Goal: Task Accomplishment & Management: Use online tool/utility

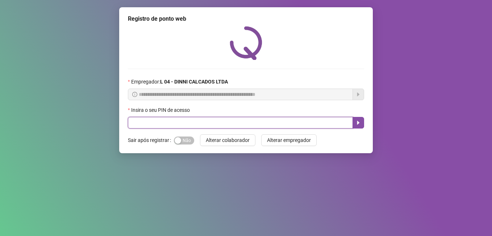
click at [206, 120] on input "text" at bounding box center [240, 123] width 225 height 12
type input "*****"
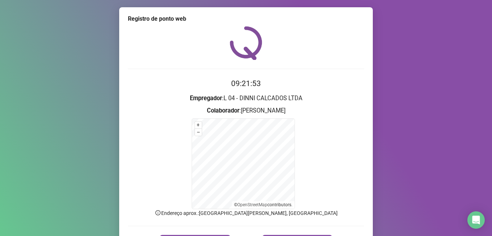
scroll to position [45, 0]
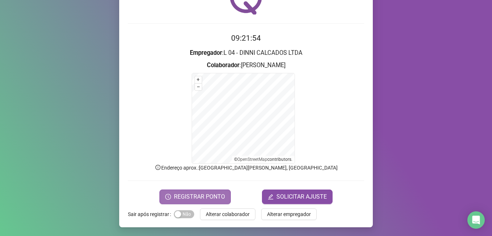
click at [208, 202] on button "REGISTRAR PONTO" at bounding box center [194, 196] width 71 height 14
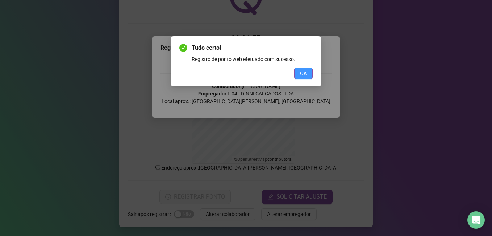
click at [309, 72] on button "OK" at bounding box center [303, 73] width 18 height 12
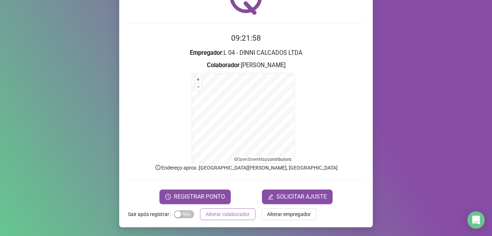
click at [214, 212] on span "Alterar colaborador" at bounding box center [228, 214] width 44 height 8
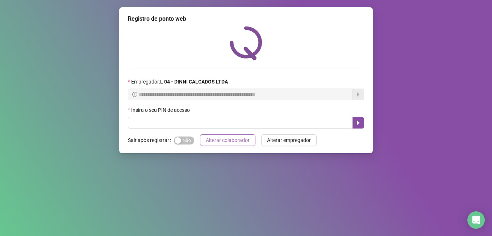
scroll to position [0, 0]
click at [224, 119] on input "text" at bounding box center [240, 123] width 225 height 12
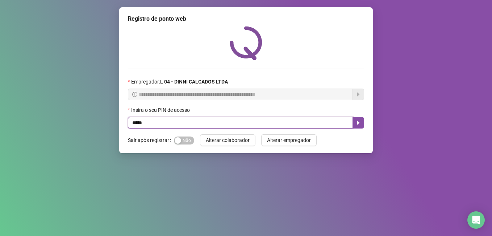
type input "*****"
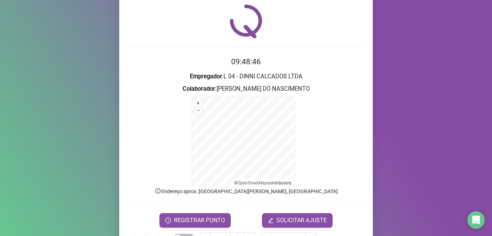
scroll to position [45, 0]
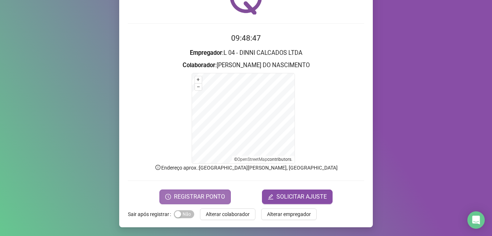
click at [179, 195] on span "REGISTRAR PONTO" at bounding box center [199, 196] width 51 height 9
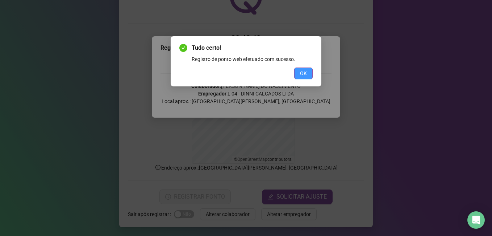
click at [309, 74] on button "OK" at bounding box center [303, 73] width 18 height 12
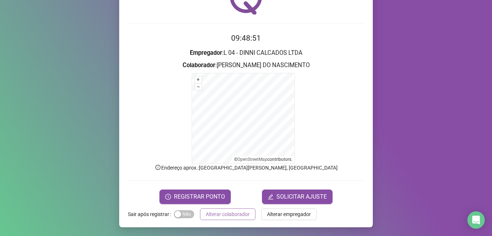
click at [214, 212] on span "Alterar colaborador" at bounding box center [228, 214] width 44 height 8
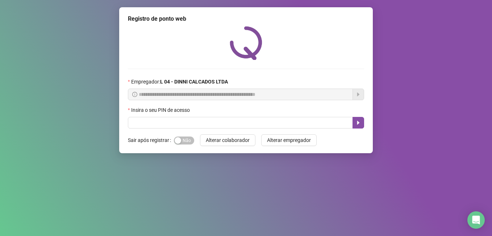
scroll to position [0, 0]
